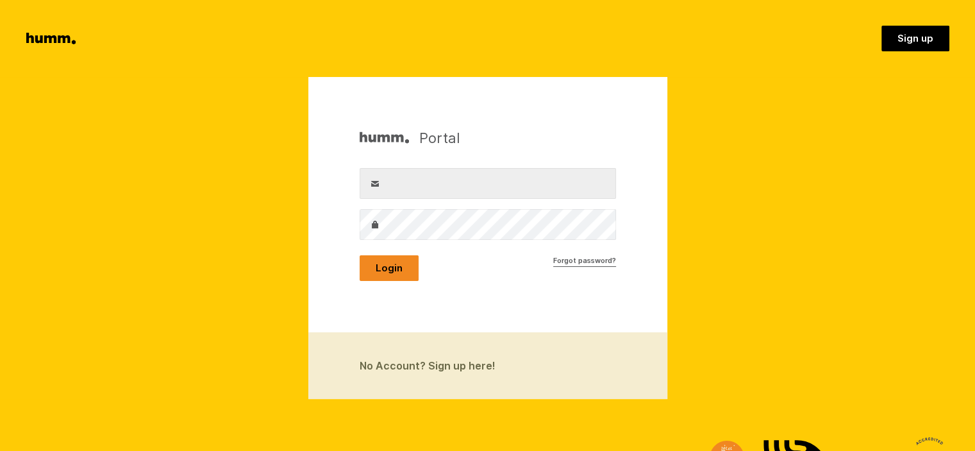
type input "admin@rainbowhoney.co.nz"
click at [390, 266] on button "Login" at bounding box center [389, 268] width 59 height 26
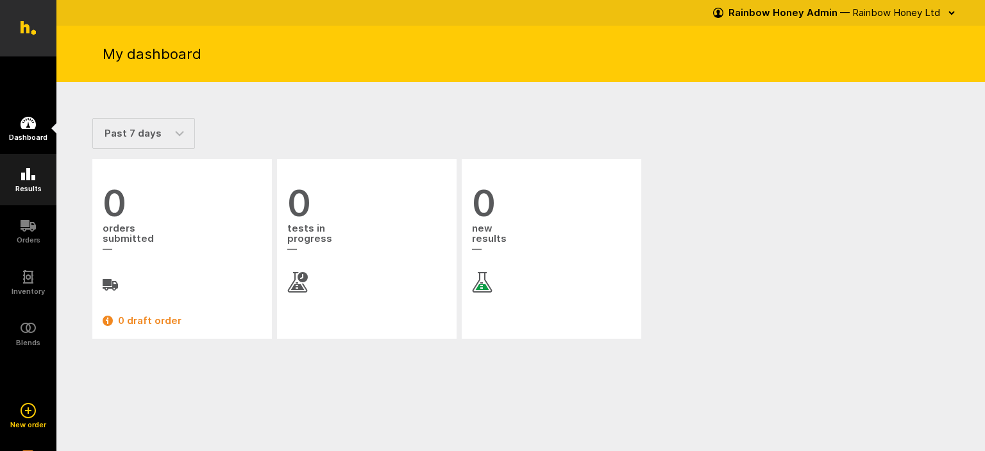
click at [29, 172] on icon at bounding box center [28, 174] width 14 height 12
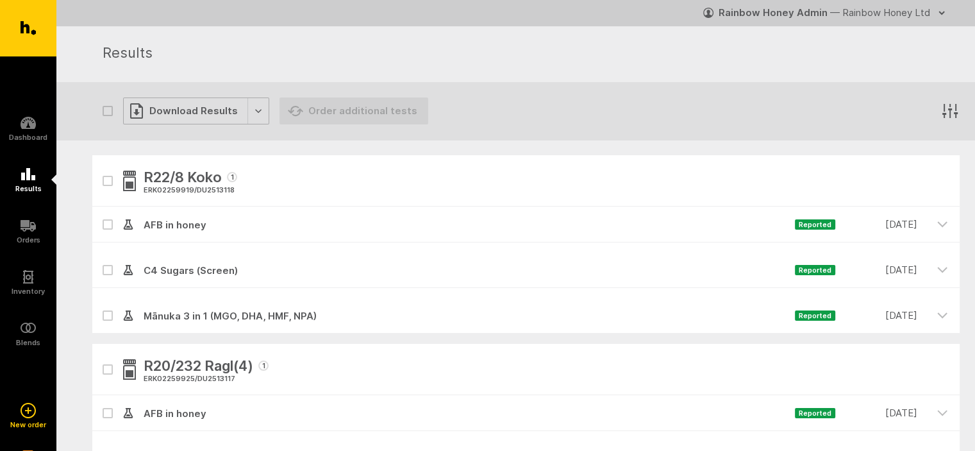
click at [252, 112] on div "Download Results" at bounding box center [196, 110] width 146 height 27
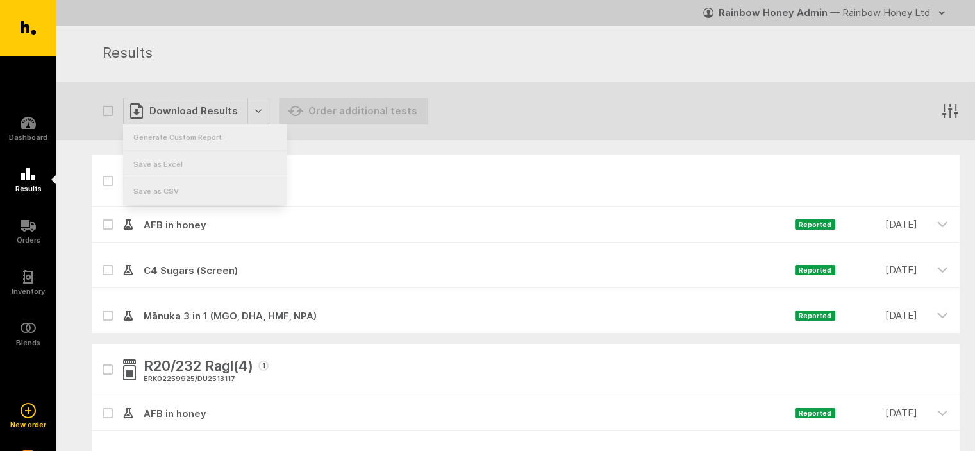
click at [447, 231] on span "AFB in honey" at bounding box center [464, 224] width 662 height 15
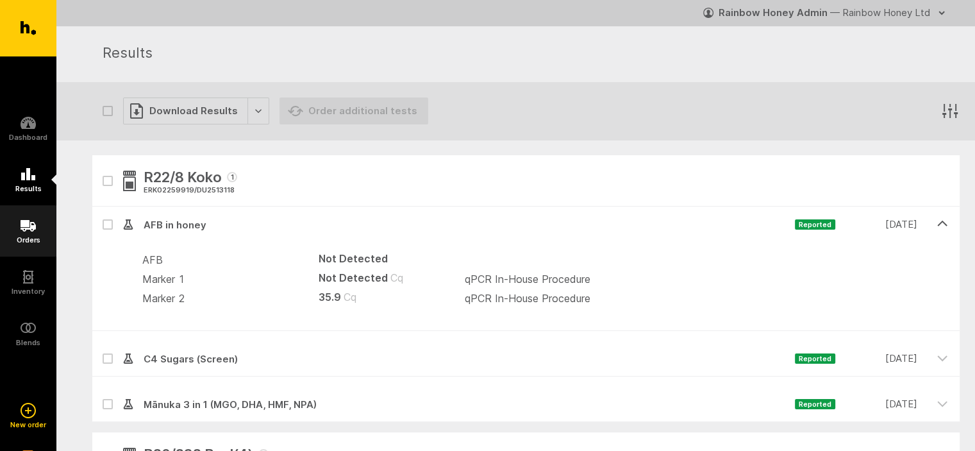
click at [29, 224] on icon at bounding box center [28, 225] width 15 height 15
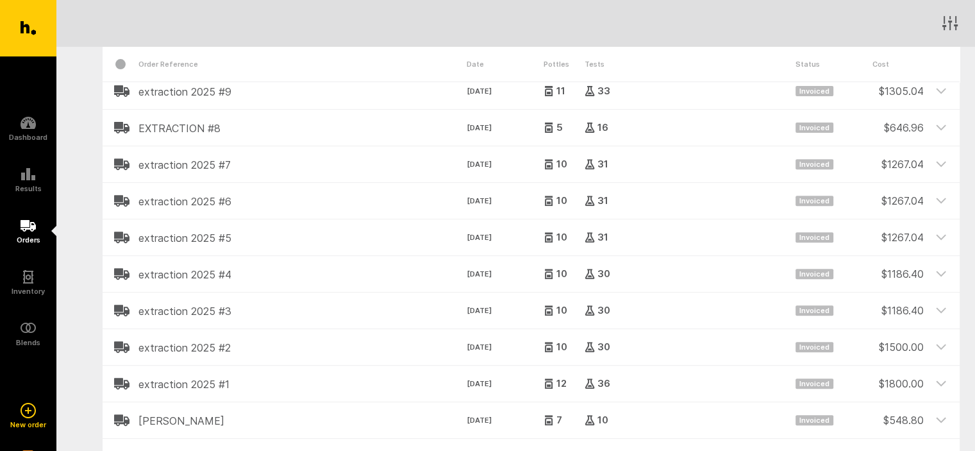
scroll to position [449, 0]
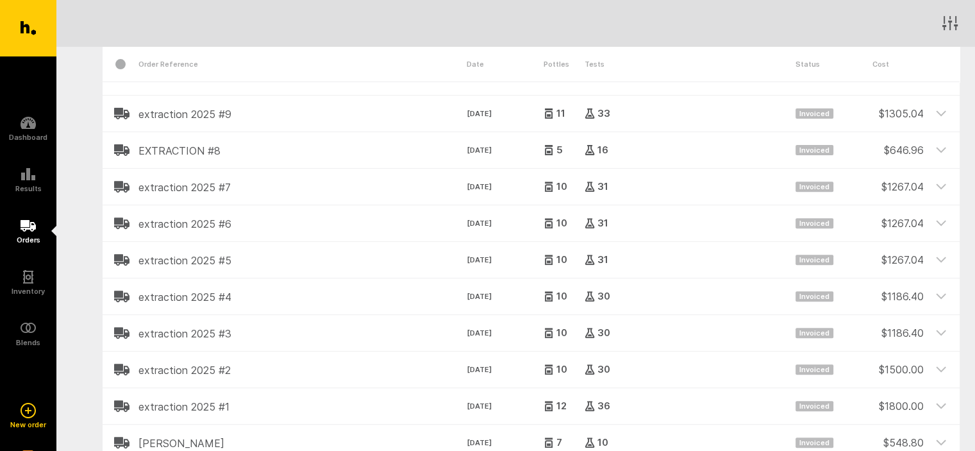
click at [158, 187] on h2 "extraction 2025 #7" at bounding box center [302, 187] width 328 height 12
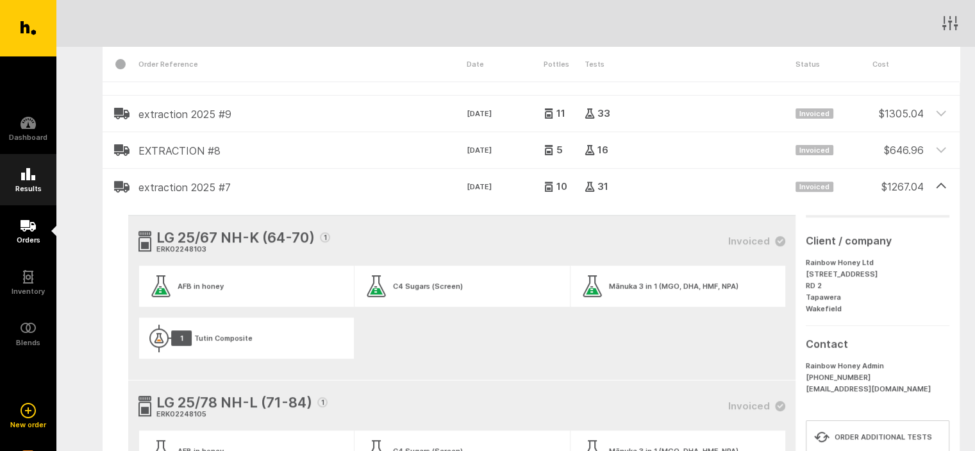
click at [26, 179] on icon at bounding box center [28, 174] width 14 height 12
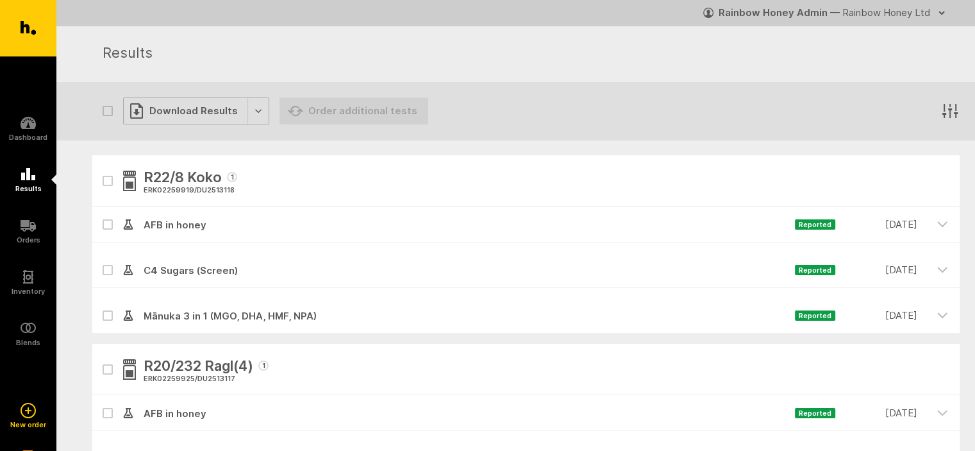
click at [185, 110] on div "Download Results" at bounding box center [196, 110] width 146 height 27
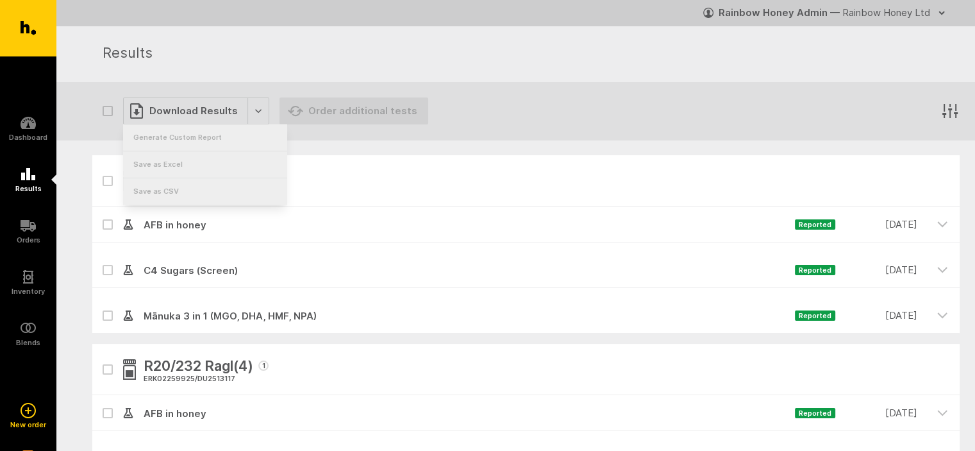
click at [545, 89] on div at bounding box center [693, 111] width 531 height 46
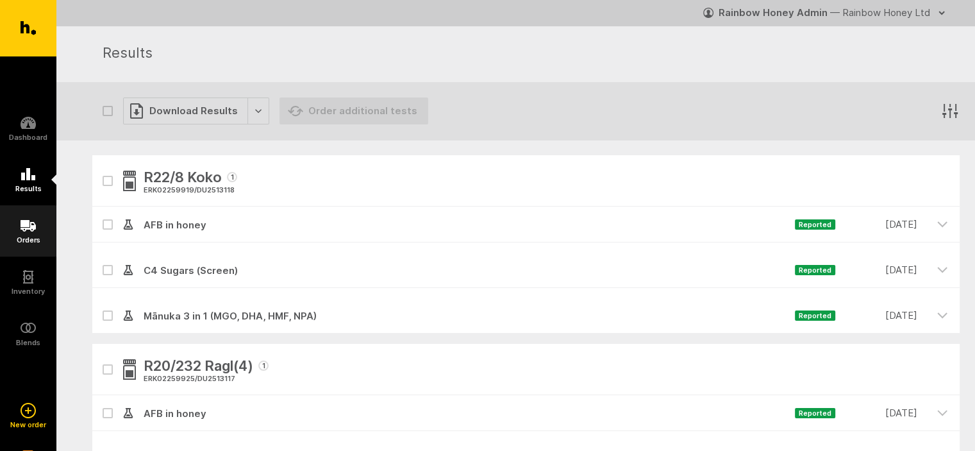
click at [27, 224] on icon at bounding box center [28, 226] width 15 height 12
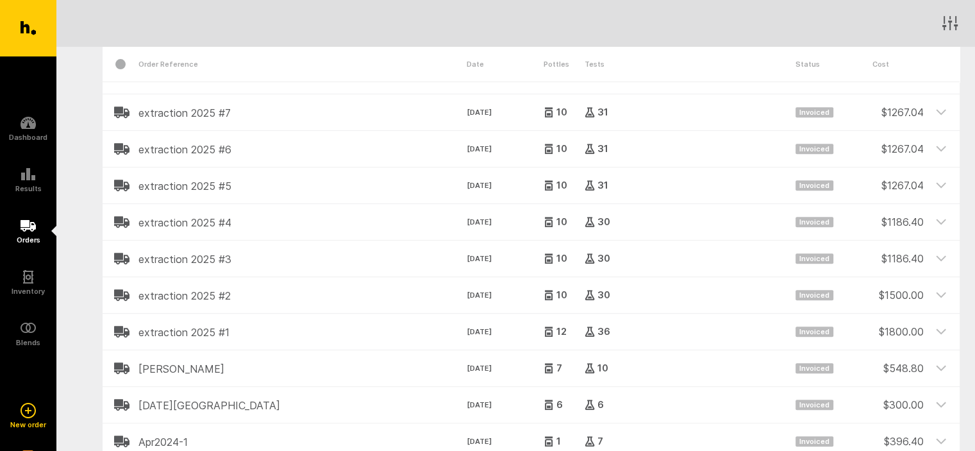
scroll to position [513, 0]
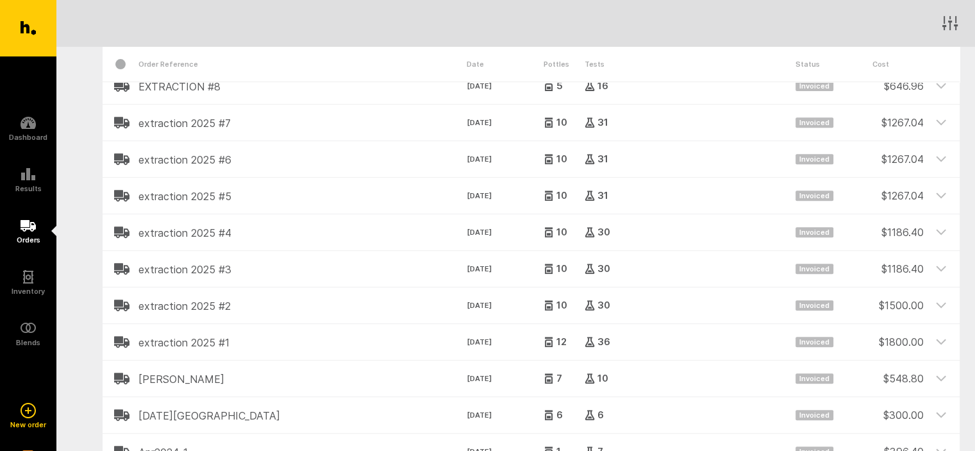
click at [160, 122] on h2 "extraction 2025 #7" at bounding box center [302, 123] width 328 height 12
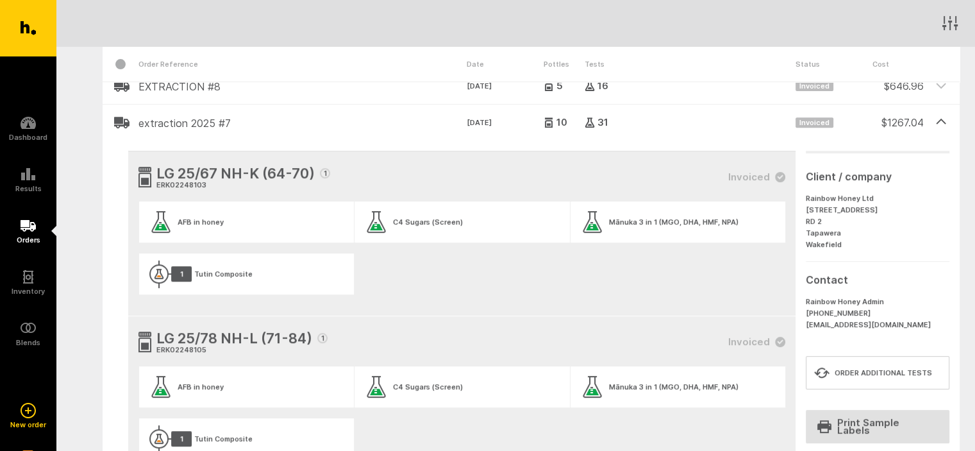
click at [231, 173] on span "LG 25/67 NH-K (64-70)" at bounding box center [235, 174] width 158 height 23
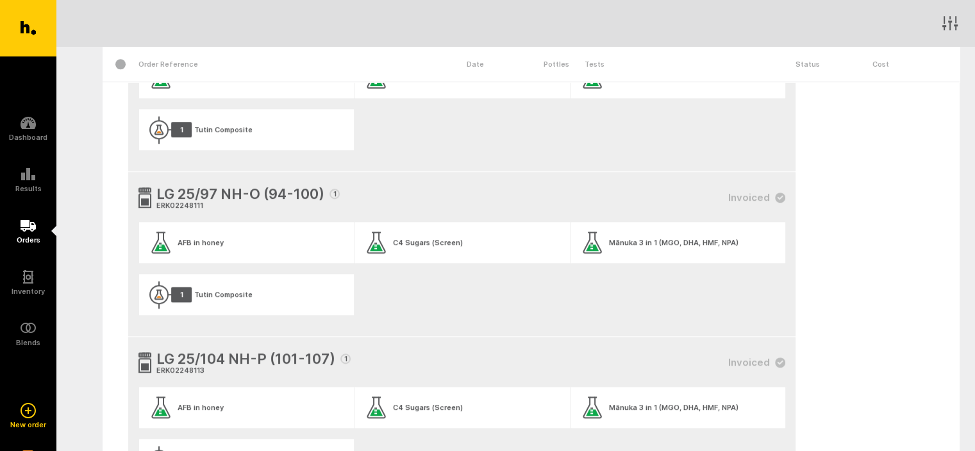
scroll to position [1154, 0]
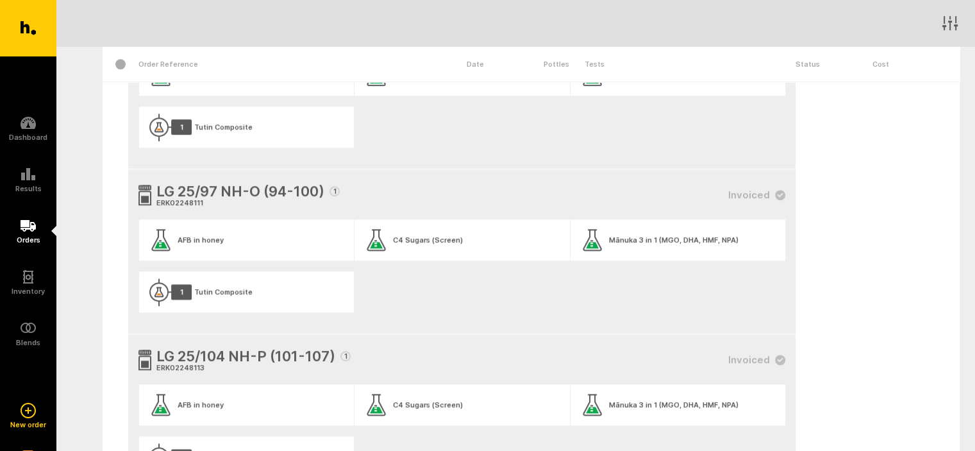
click at [198, 187] on span "LG 25/97 NH-O (94-100)" at bounding box center [240, 192] width 168 height 23
click at [237, 192] on span "LG 25/97 NH-O (94-100)" at bounding box center [240, 192] width 168 height 23
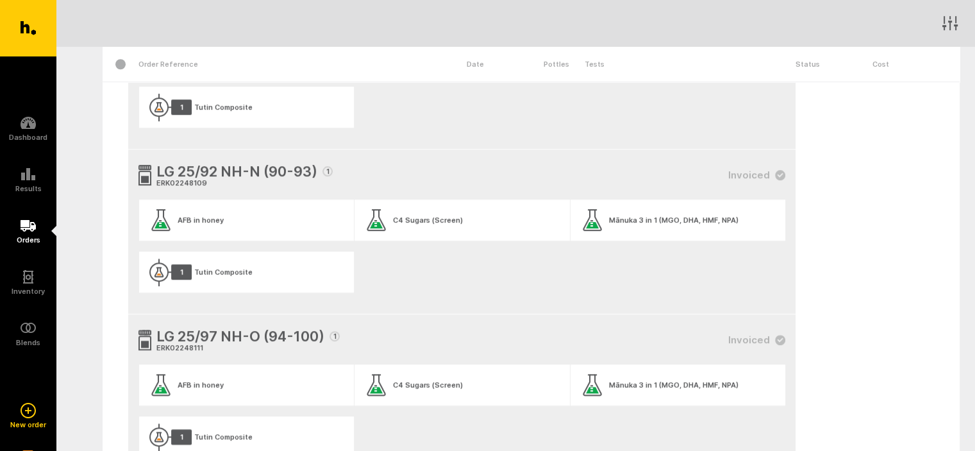
scroll to position [897, 0]
